Goal: Task Accomplishment & Management: Manage account settings

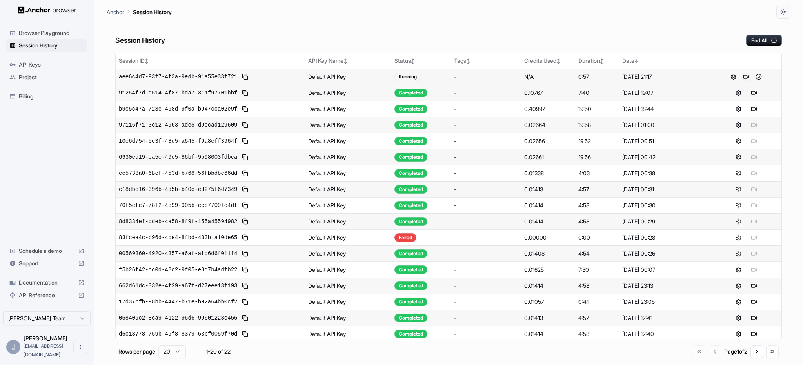
click at [744, 76] on button at bounding box center [746, 76] width 9 height 9
click at [762, 41] on button "End All" at bounding box center [764, 41] width 36 height 12
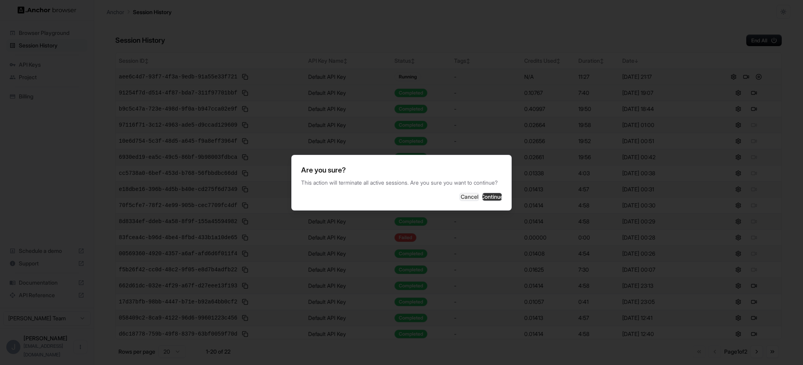
click at [482, 201] on button "Continue" at bounding box center [492, 197] width 20 height 8
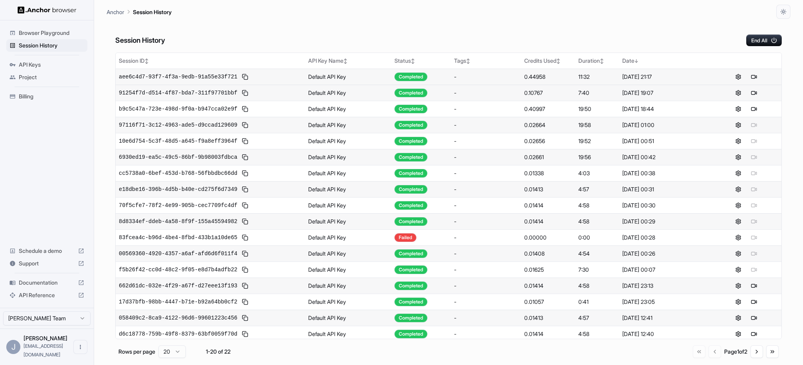
click at [30, 97] on span "Billing" at bounding box center [51, 97] width 65 height 8
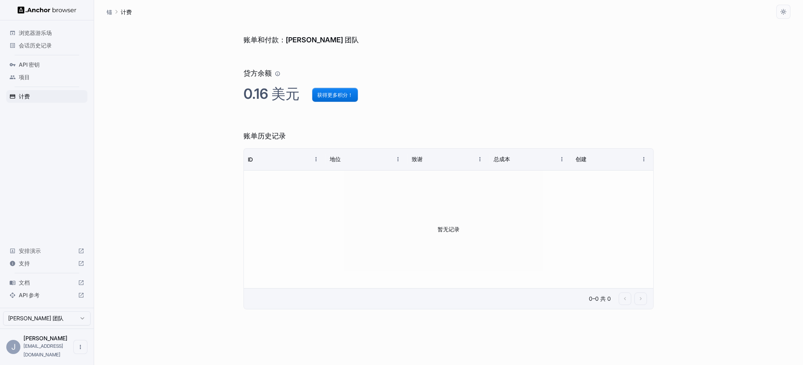
click at [439, 97] on h2 "0.16 美元 获得更多积分！" at bounding box center [449, 93] width 410 height 17
click at [346, 99] on font "获得更多积分！" at bounding box center [335, 94] width 36 height 9
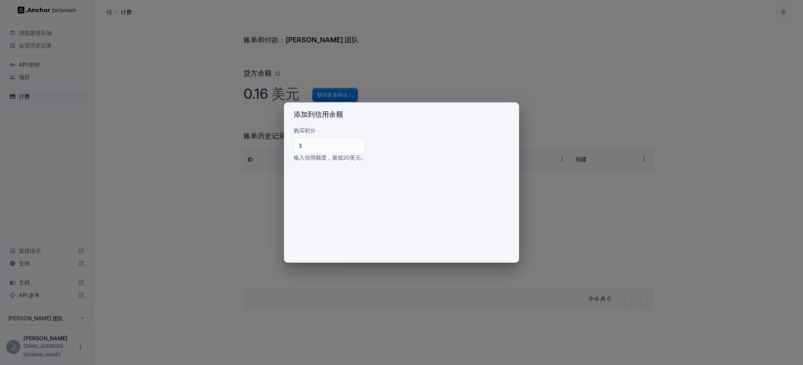
click at [594, 89] on div "添加到信用余额 购买积分 $ ** ​ 输入信用额度，最低 20 美元。" at bounding box center [401, 182] width 803 height 365
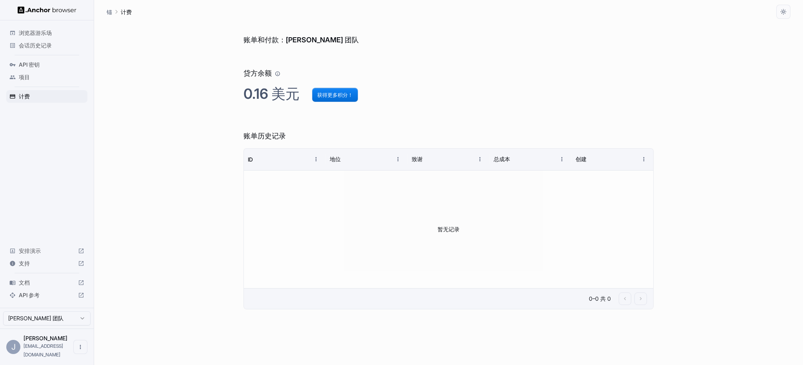
click at [30, 45] on font "会话历史记录" at bounding box center [35, 45] width 33 height 7
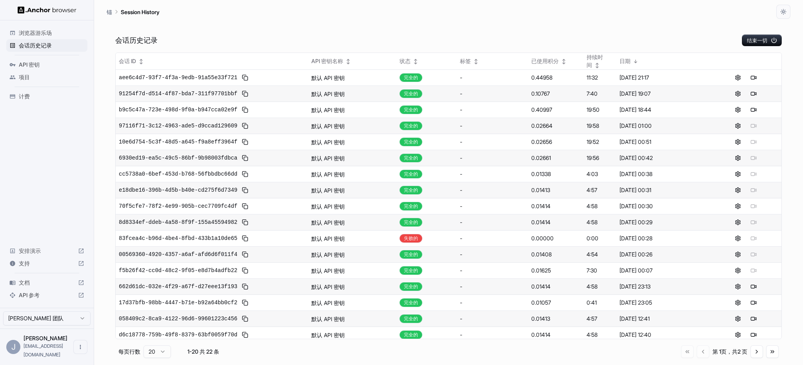
click at [37, 34] on font "浏览器游乐场" at bounding box center [35, 32] width 33 height 7
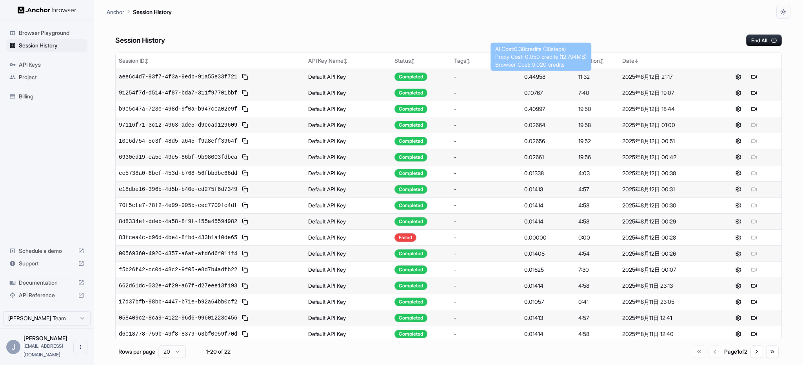
click at [533, 78] on div "0.44958" at bounding box center [548, 77] width 48 height 8
click at [38, 287] on span "Documentation" at bounding box center [47, 283] width 56 height 8
click at [531, 75] on div "0.44958" at bounding box center [548, 77] width 48 height 8
click at [533, 125] on div "0.02664" at bounding box center [548, 125] width 48 height 8
click at [530, 95] on div "0.10767" at bounding box center [548, 93] width 48 height 8
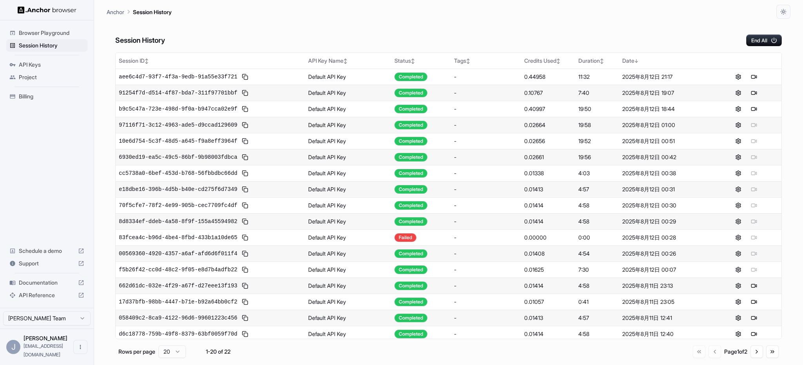
click at [528, 91] on div "0.10767" at bounding box center [548, 93] width 48 height 8
click at [533, 77] on div "0.44958" at bounding box center [548, 77] width 48 height 8
click at [14, 141] on div "Browser Playground Session History API Keys Project Billing Schedule a demo Sup…" at bounding box center [47, 163] width 94 height 287
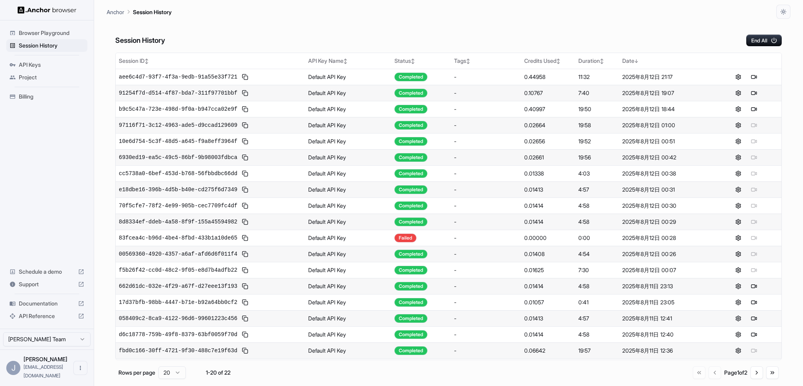
click at [620, 22] on div "Session History End All" at bounding box center [448, 32] width 667 height 27
click at [483, 13] on div "Anchor Session History" at bounding box center [449, 9] width 684 height 19
